Goal: Obtain resource: Obtain resource

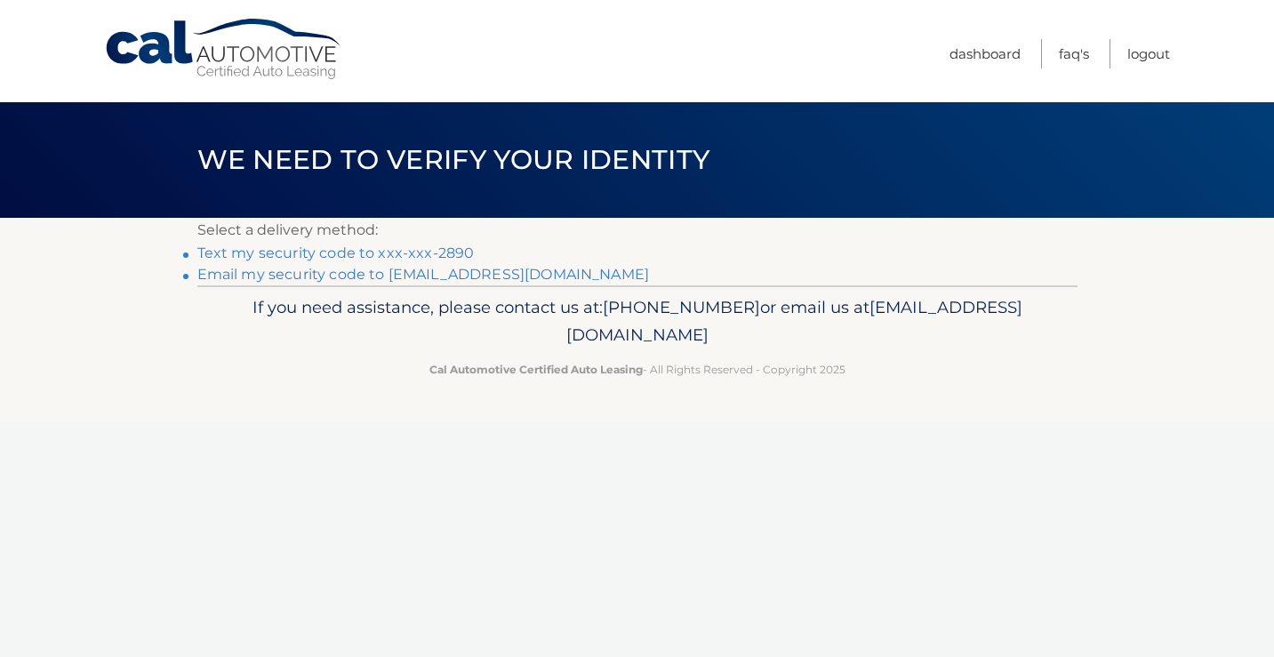
click at [398, 248] on link "Text my security code to xxx-xxx-2890" at bounding box center [335, 253] width 277 height 17
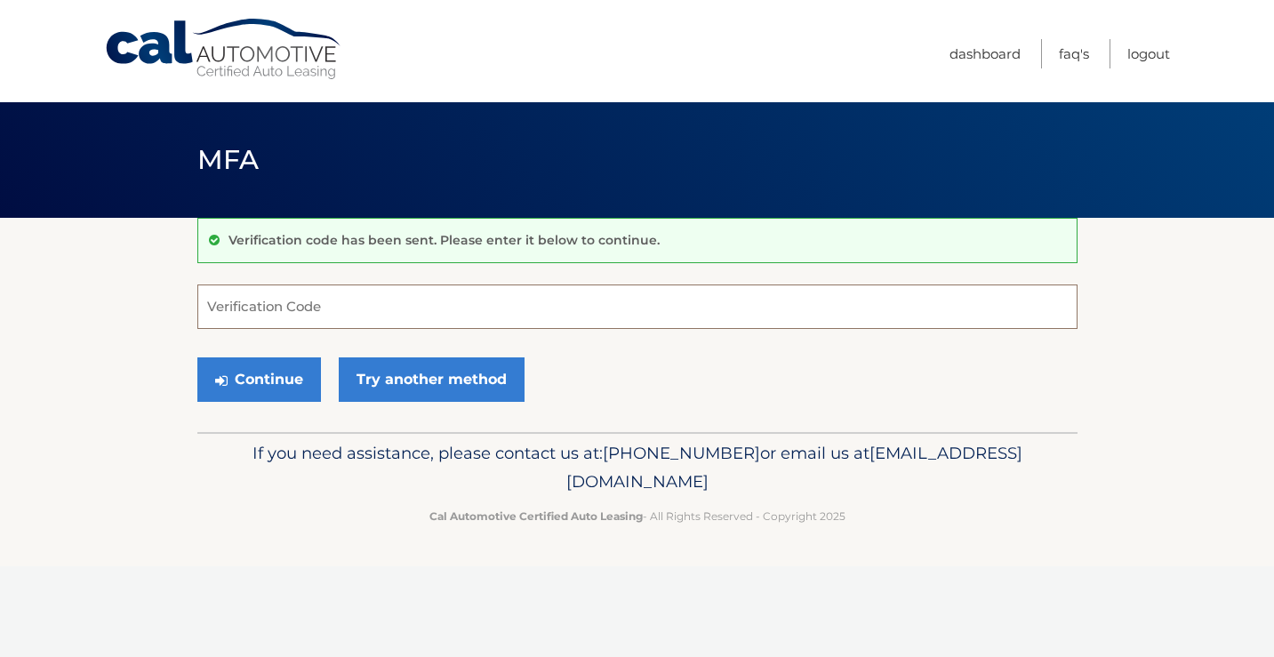
click at [357, 303] on input "Verification Code" at bounding box center [637, 307] width 880 height 44
type input "059457"
click at [257, 389] on button "Continue" at bounding box center [259, 380] width 124 height 44
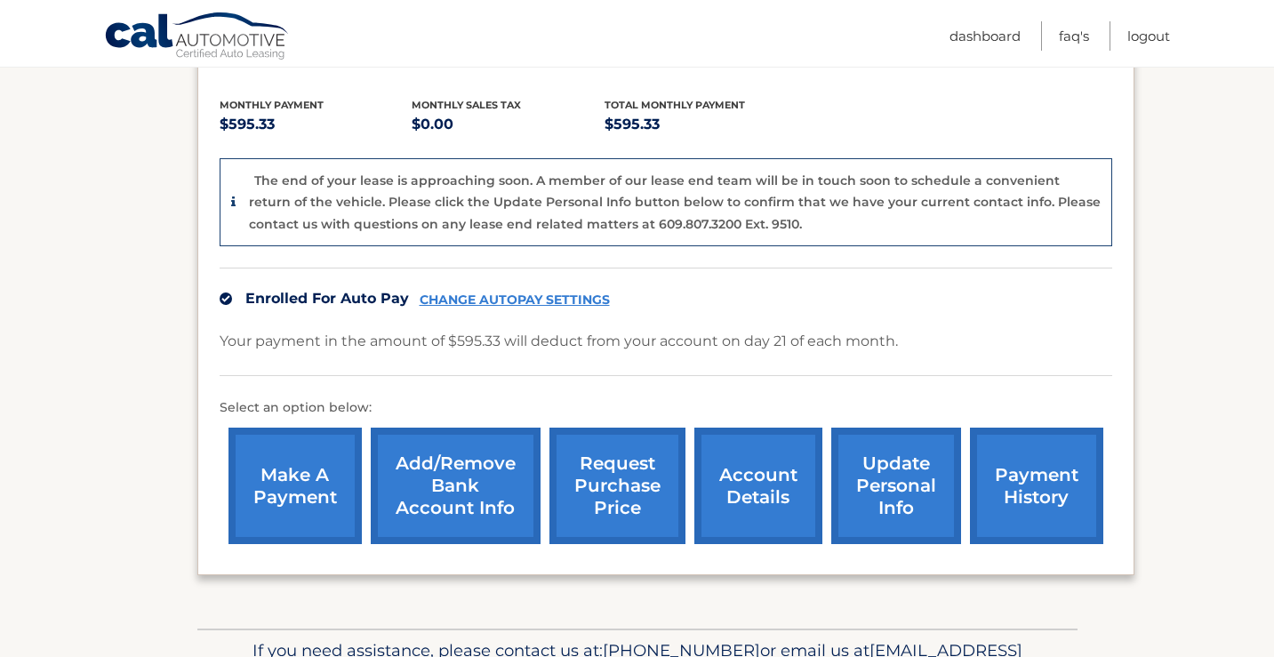
scroll to position [382, 0]
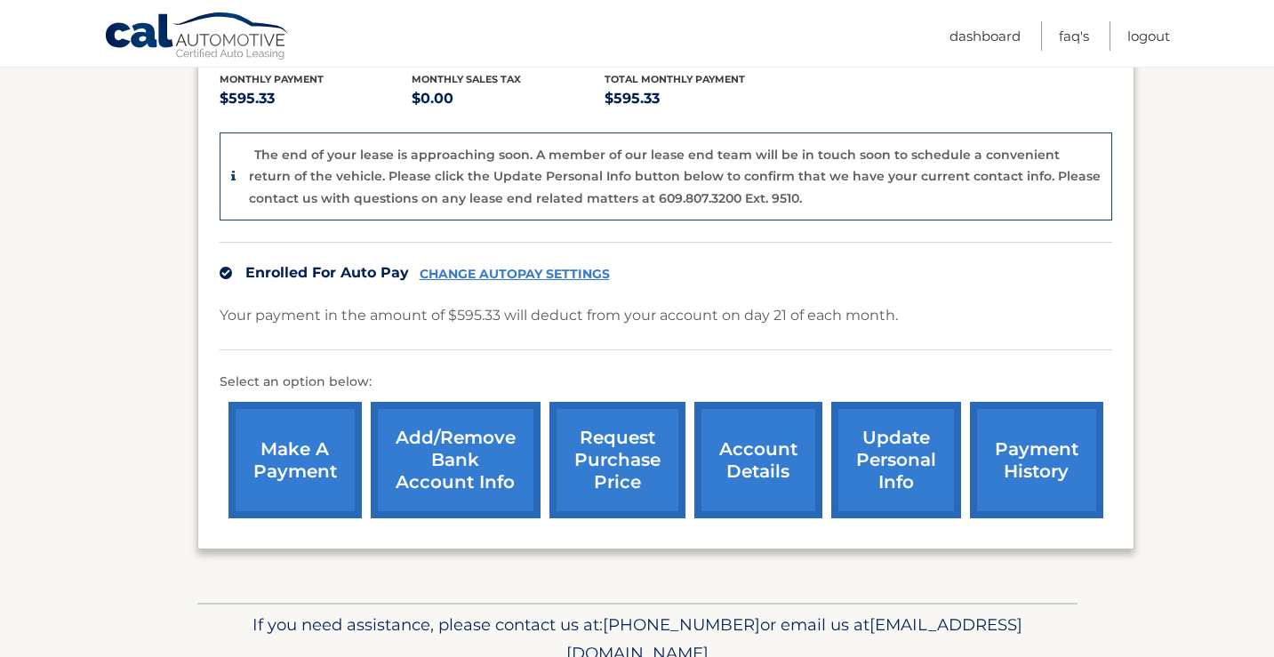
click at [625, 462] on link "request purchase price" at bounding box center [618, 460] width 136 height 117
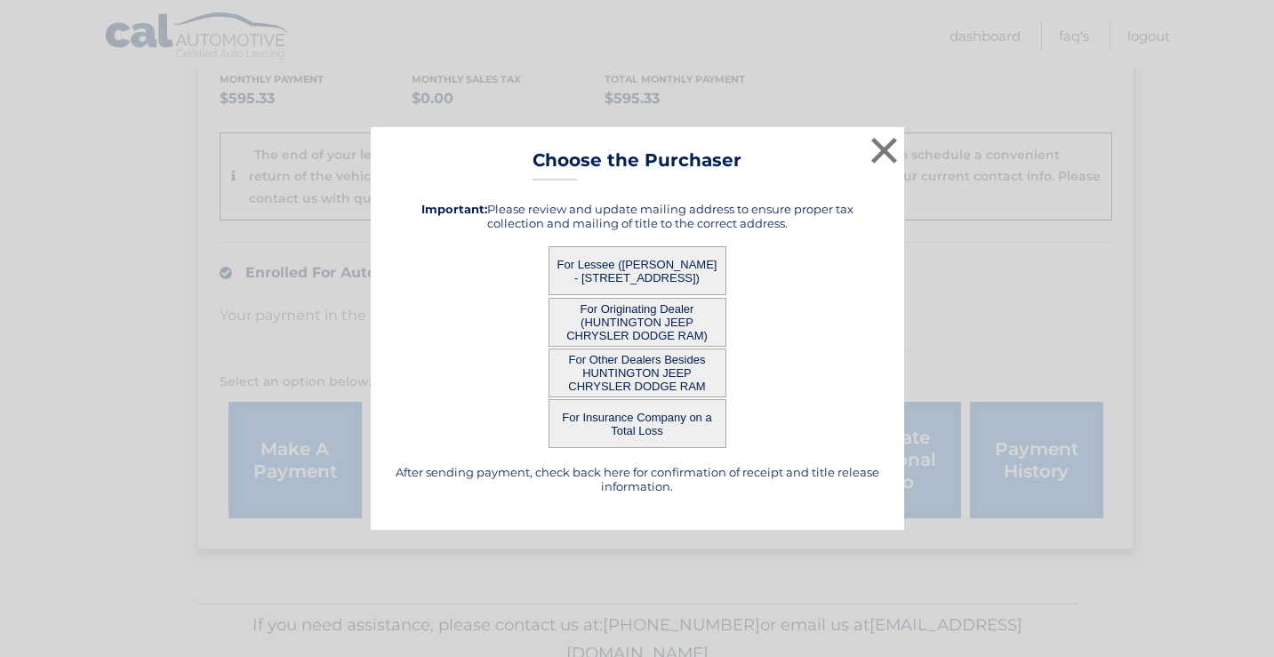
click at [631, 264] on button "For Lessee (ROBERT SCOLARO - 4 Wayside Ln, , Smithtown, NY 11787)" at bounding box center [638, 270] width 178 height 49
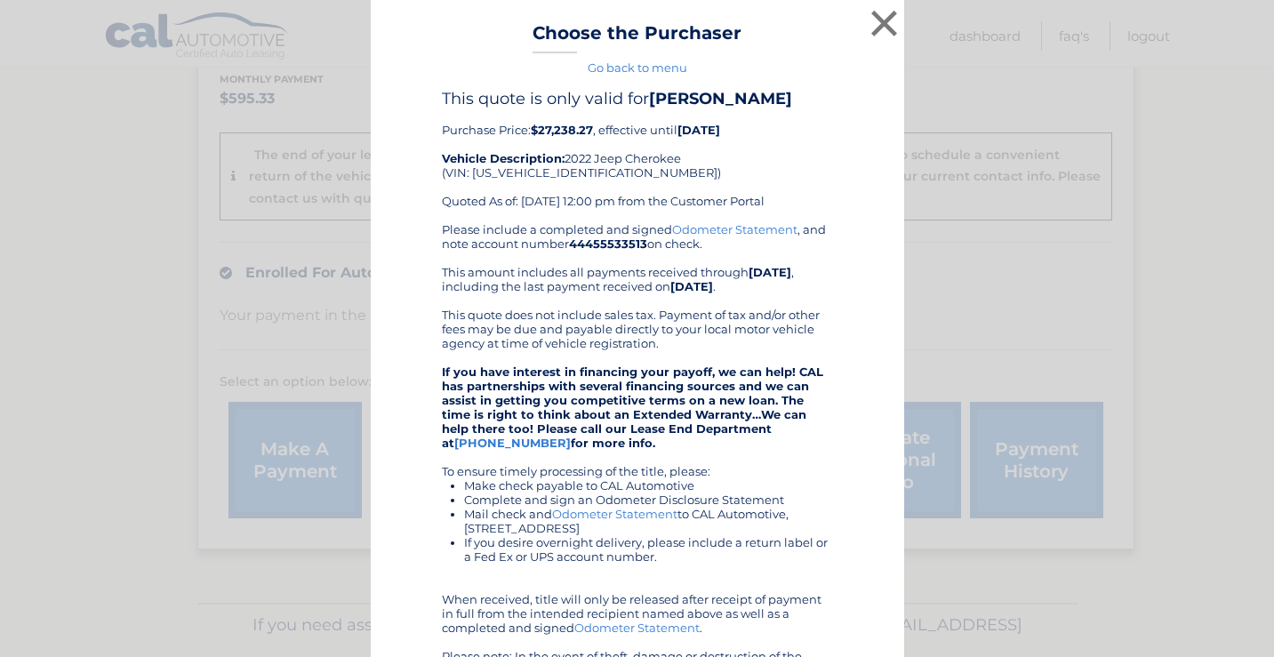
click at [748, 229] on link "Odometer Statement" at bounding box center [734, 229] width 125 height 14
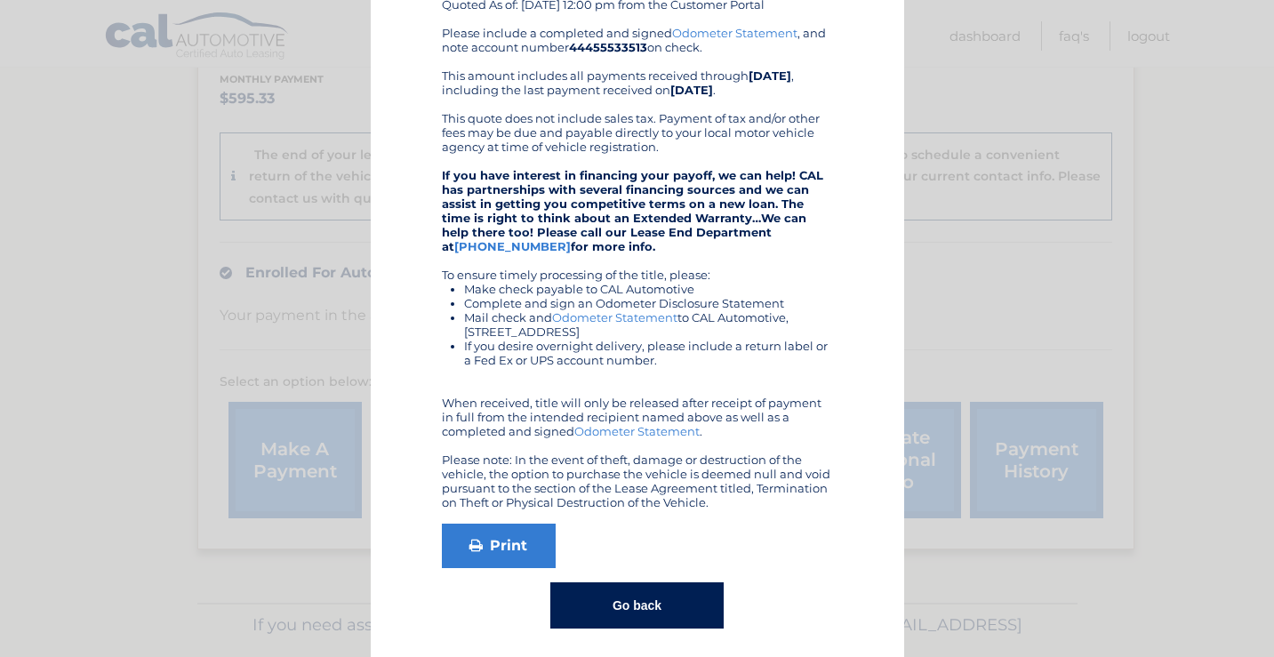
scroll to position [205, 0]
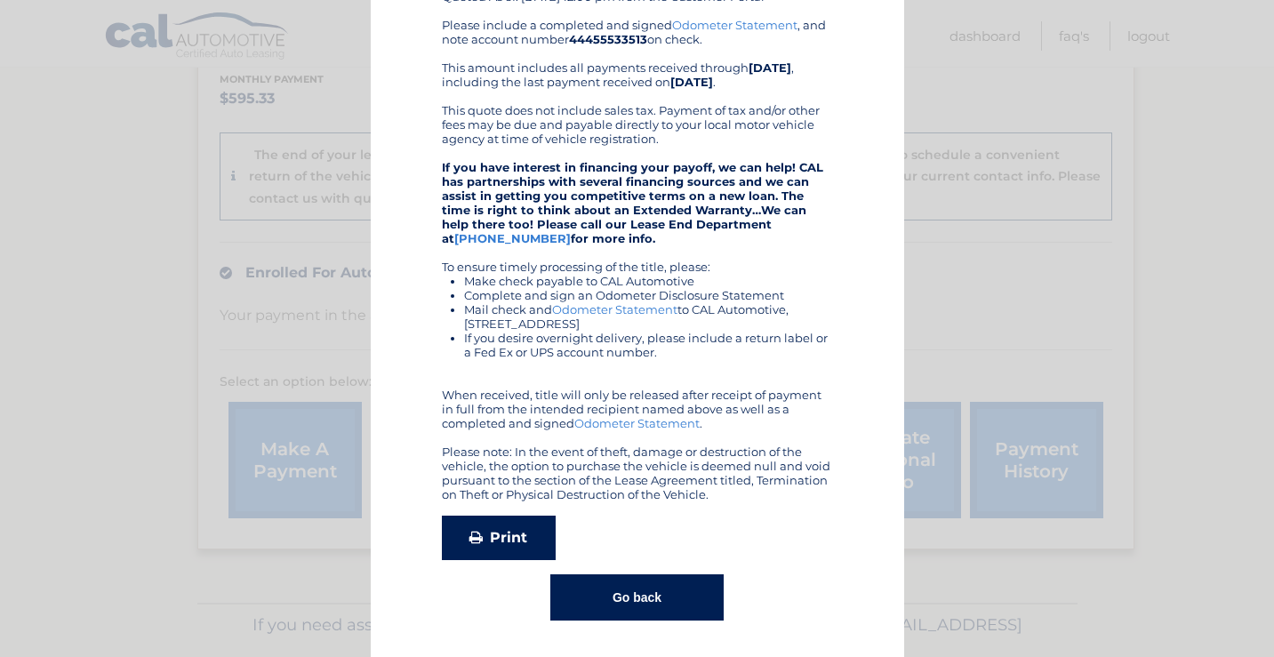
click at [502, 537] on link "Print" at bounding box center [499, 538] width 114 height 44
